Goal: Task Accomplishment & Management: Manage account settings

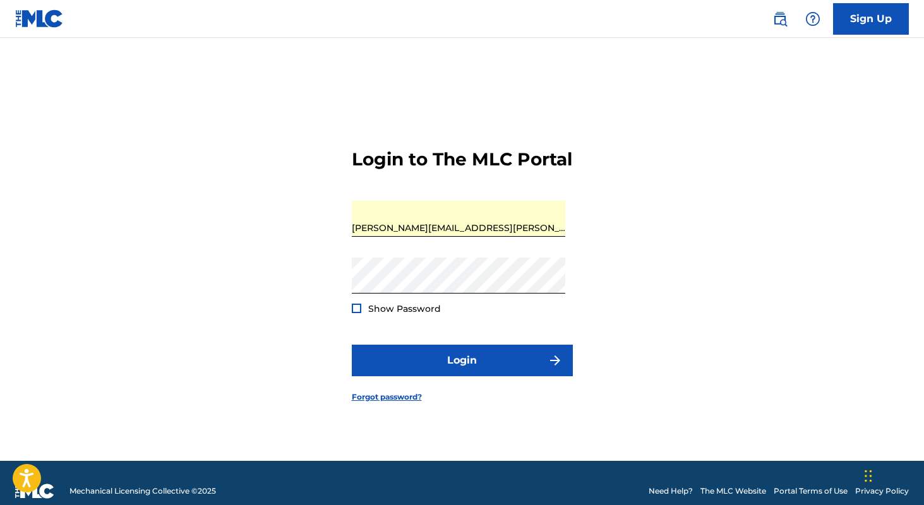
click at [354, 313] on div at bounding box center [356, 308] width 9 height 9
click at [355, 312] on img at bounding box center [356, 308] width 7 height 7
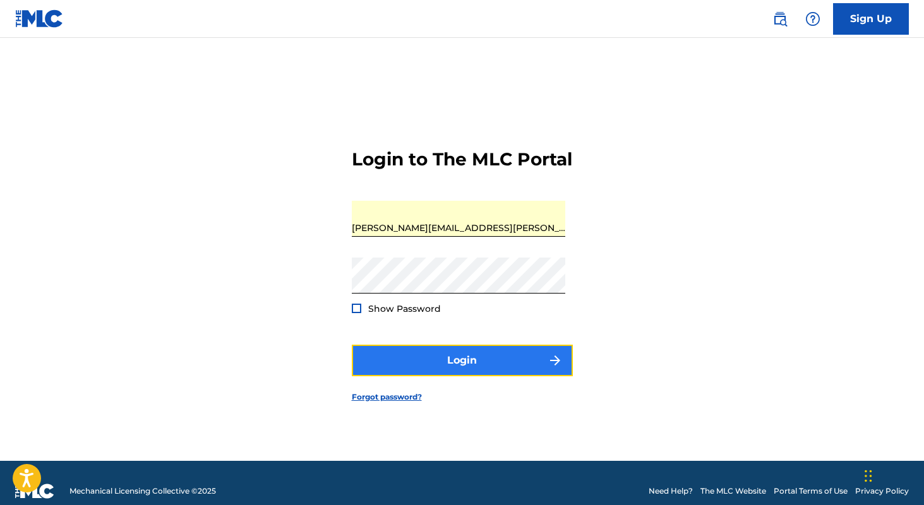
click at [436, 369] on button "Login" at bounding box center [462, 361] width 221 height 32
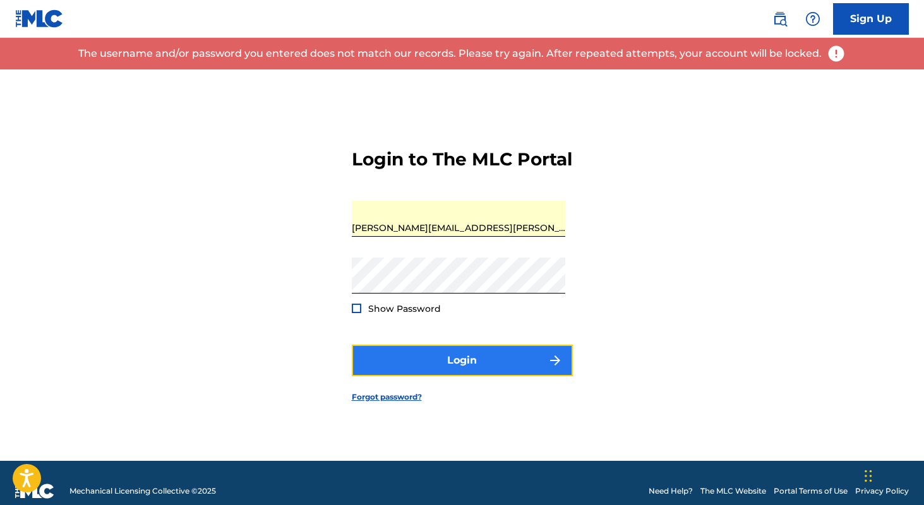
click at [455, 371] on button "Login" at bounding box center [462, 361] width 221 height 32
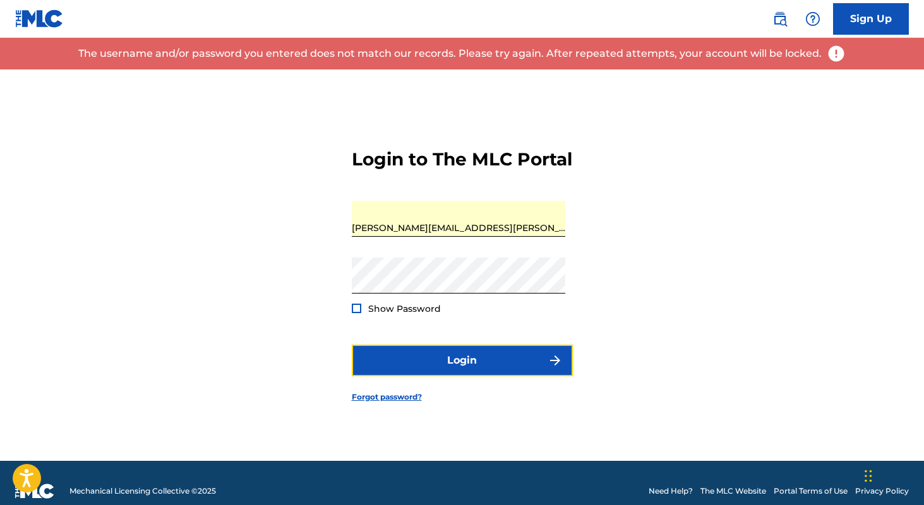
click at [455, 371] on button "Login" at bounding box center [462, 361] width 221 height 32
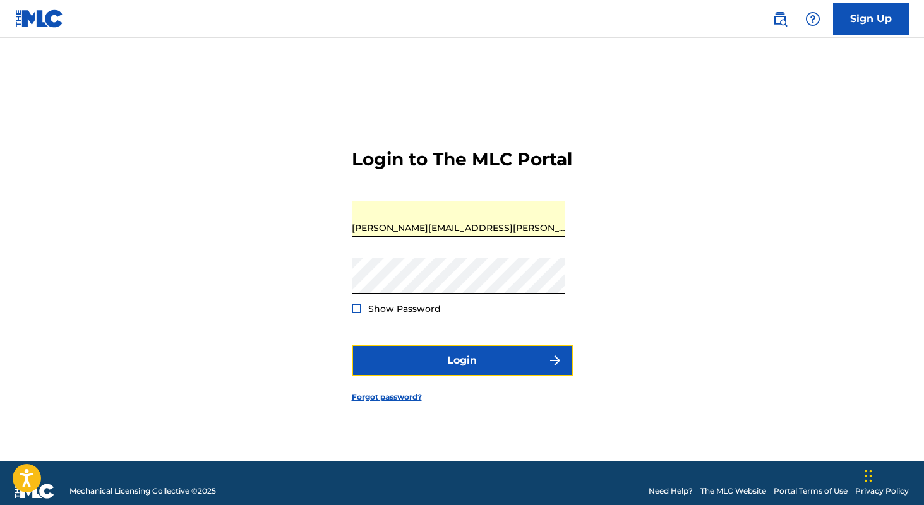
click at [455, 371] on button "Login" at bounding box center [462, 361] width 221 height 32
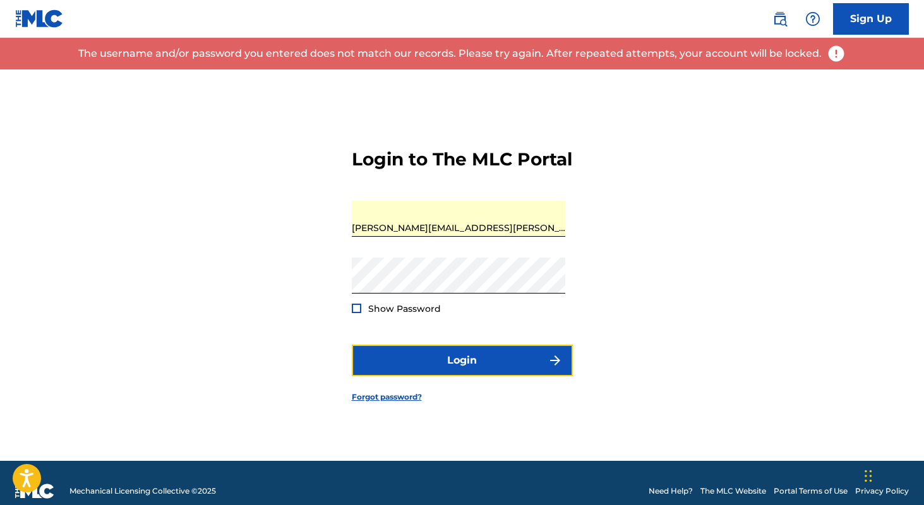
click at [455, 371] on button "Login" at bounding box center [462, 361] width 221 height 32
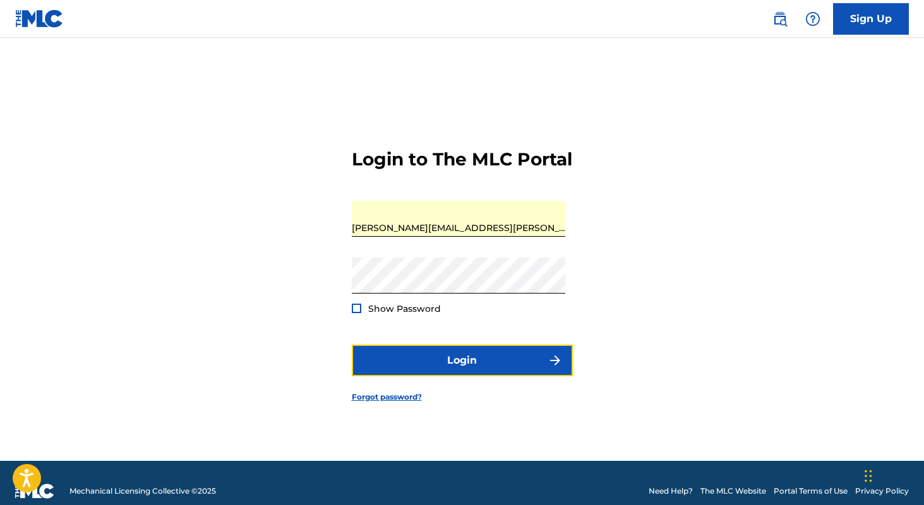
click at [455, 371] on button "Login" at bounding box center [462, 361] width 221 height 32
click at [408, 403] on link "Forgot password?" at bounding box center [387, 396] width 70 height 11
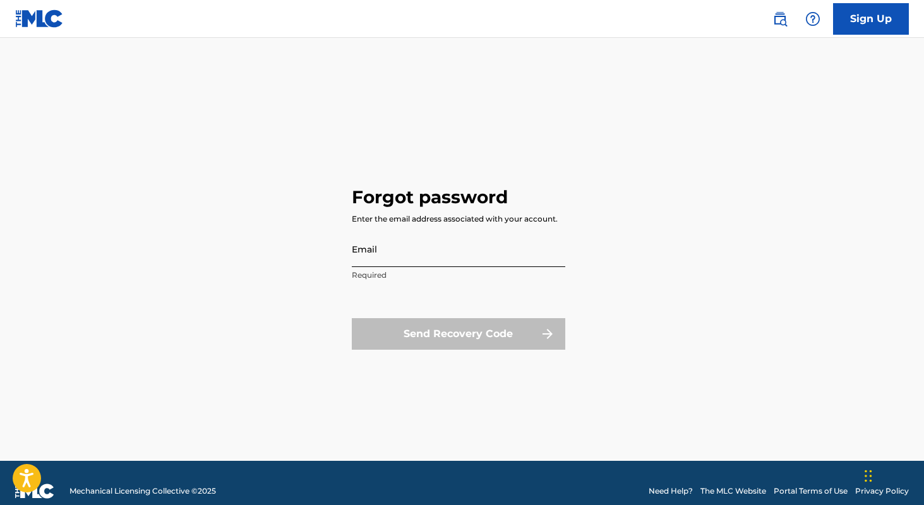
click at [415, 256] on input "Email" at bounding box center [458, 249] width 213 height 36
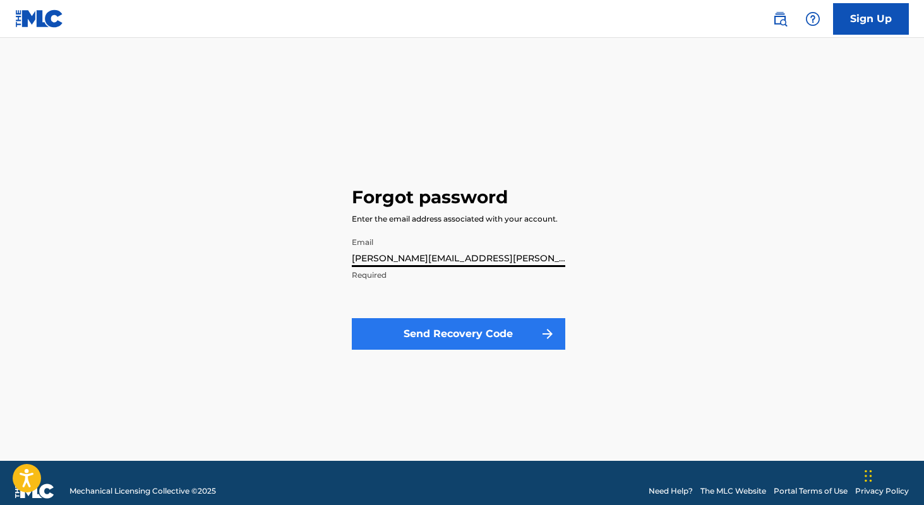
type input "[PERSON_NAME][EMAIL_ADDRESS][PERSON_NAME][DOMAIN_NAME]"
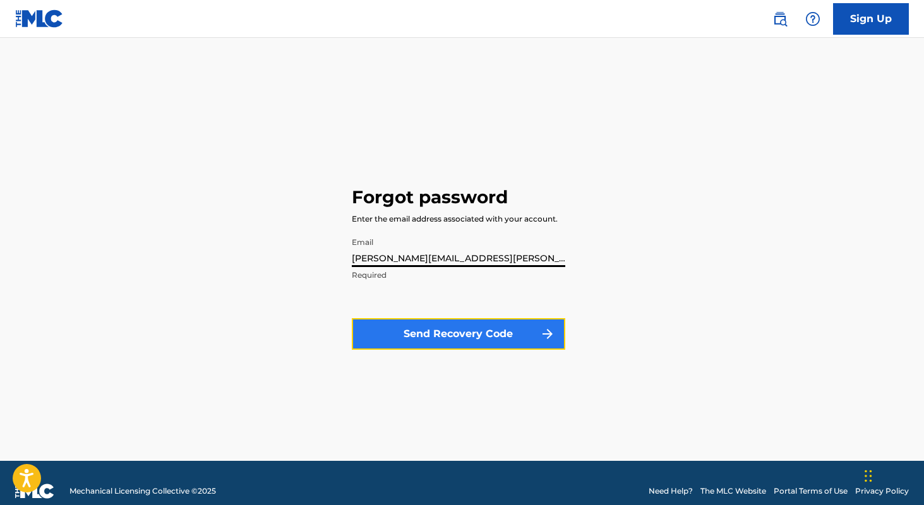
click at [506, 328] on button "Send Recovery Code" at bounding box center [458, 334] width 213 height 32
